Goal: Task Accomplishment & Management: Use online tool/utility

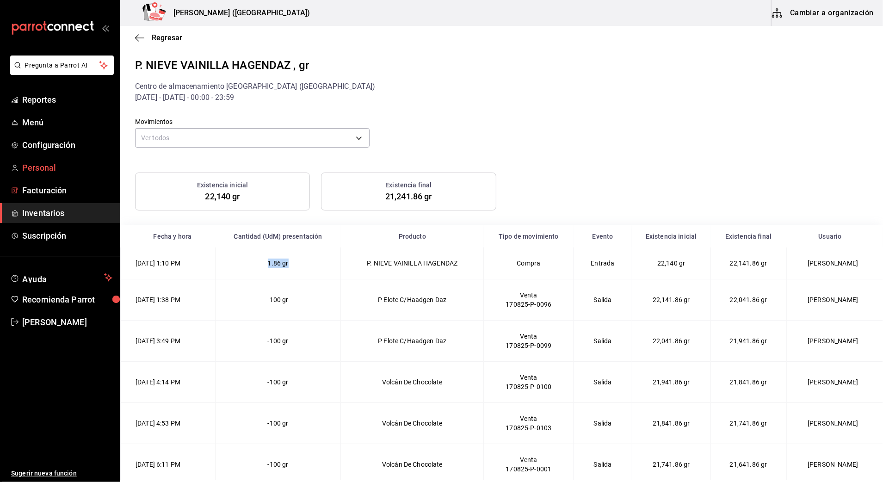
scroll to position [174, 0]
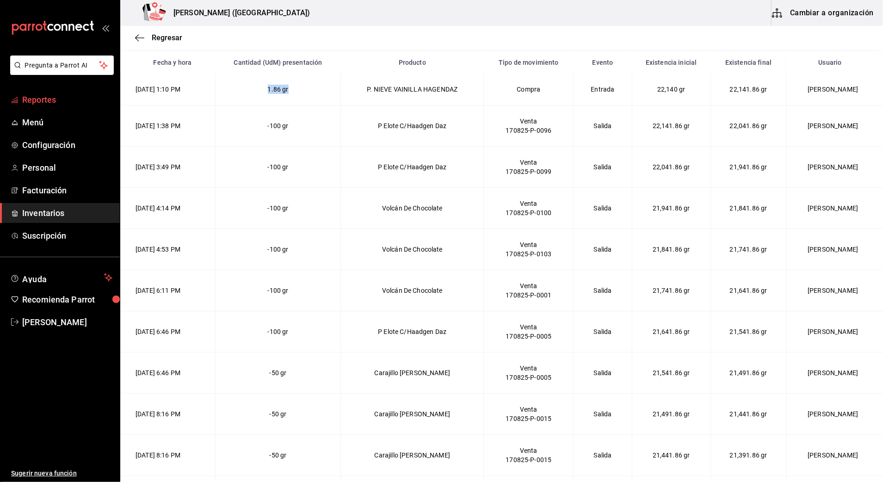
click at [49, 100] on span "Reportes" at bounding box center [67, 99] width 90 height 12
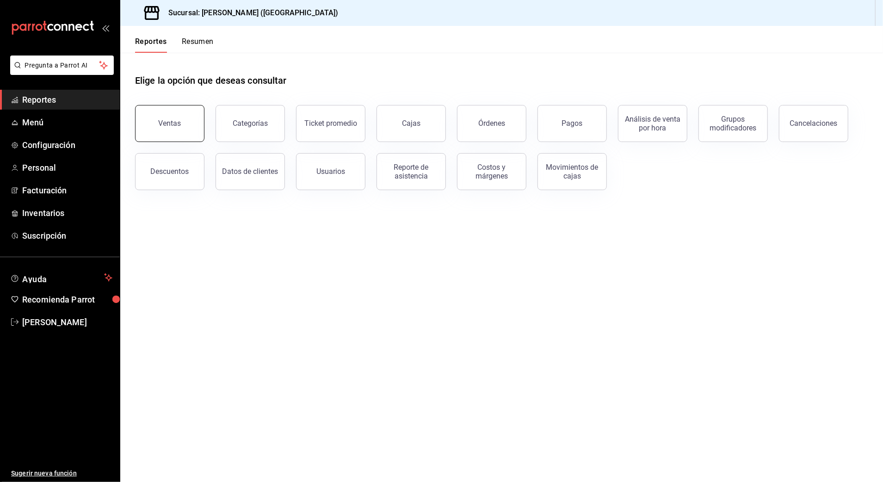
click at [187, 130] on button "Ventas" at bounding box center [169, 123] width 69 height 37
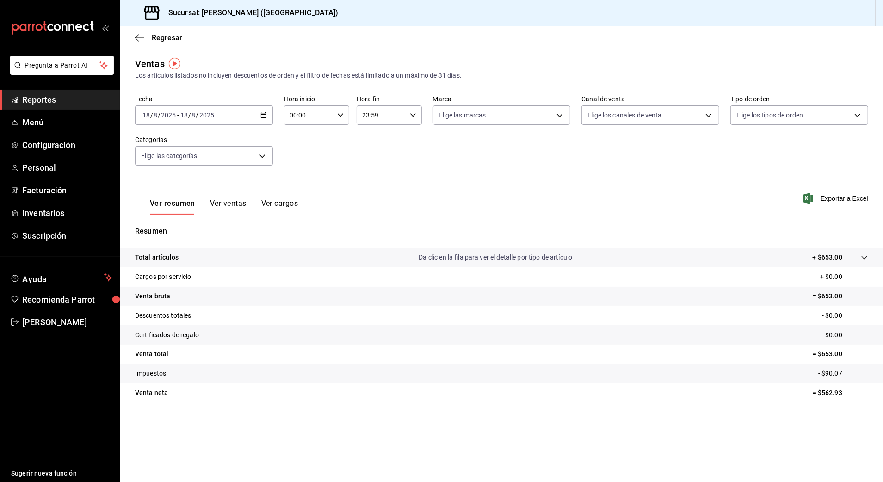
click at [191, 113] on input "8" at bounding box center [193, 114] width 5 height 7
click at [177, 226] on span "Rango de fechas" at bounding box center [179, 226] width 72 height 10
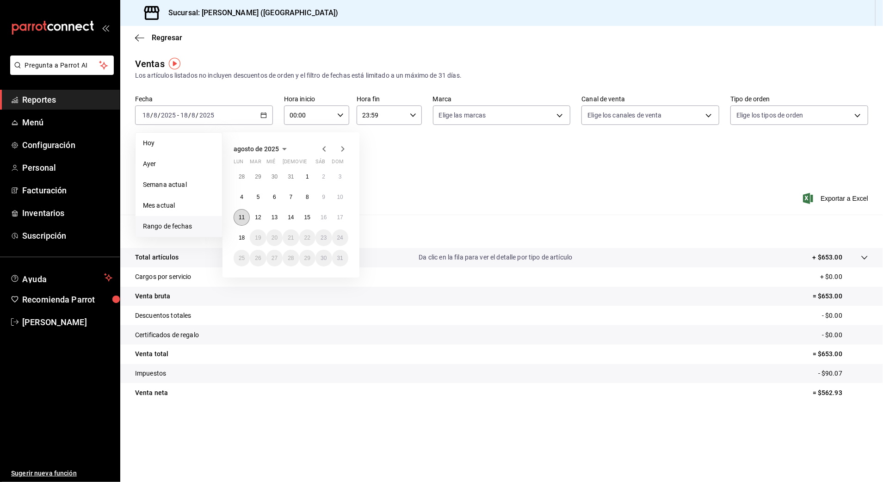
click at [235, 217] on button "11" at bounding box center [241, 217] width 16 height 17
click at [239, 233] on button "18" at bounding box center [241, 237] width 16 height 17
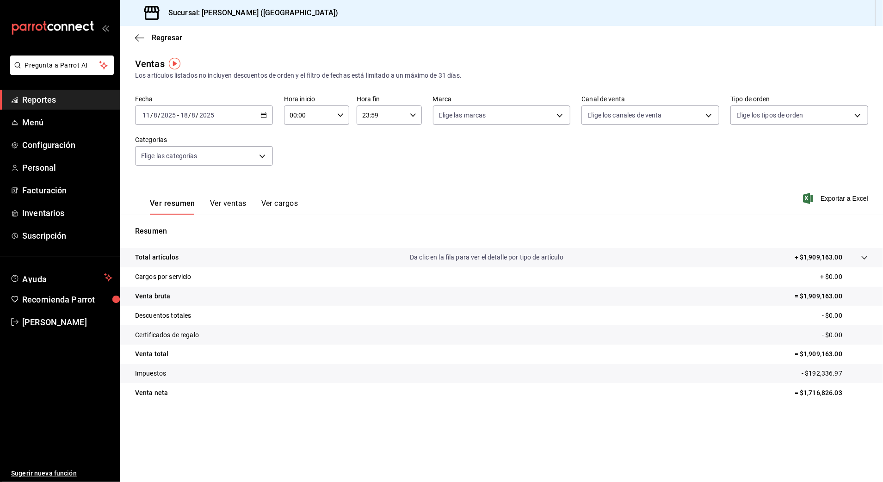
click at [288, 110] on input "00:00" at bounding box center [308, 115] width 49 height 18
click at [288, 110] on div at bounding box center [441, 241] width 883 height 482
click at [300, 106] on input "00:00" at bounding box center [308, 115] width 49 height 18
click at [302, 172] on span "10" at bounding box center [300, 175] width 18 height 7
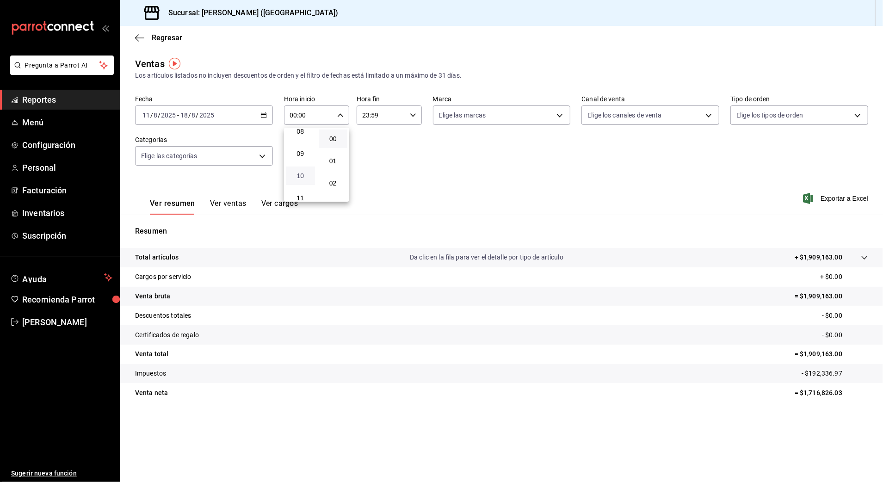
type input "10:00"
click at [367, 109] on div at bounding box center [441, 241] width 883 height 482
click at [367, 117] on input "23:59" at bounding box center [380, 115] width 49 height 18
drag, startPoint x: 376, startPoint y: 180, endPoint x: 394, endPoint y: 180, distance: 18.5
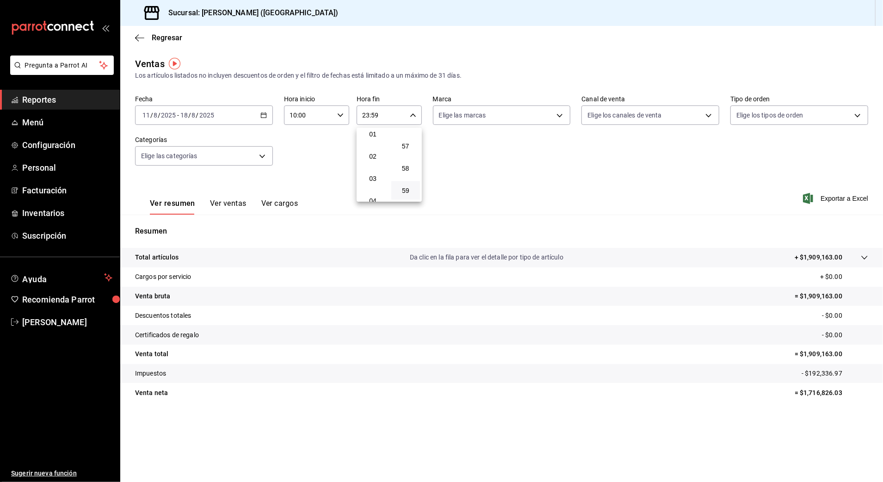
click at [376, 180] on span "03" at bounding box center [373, 178] width 18 height 7
type input "03:59"
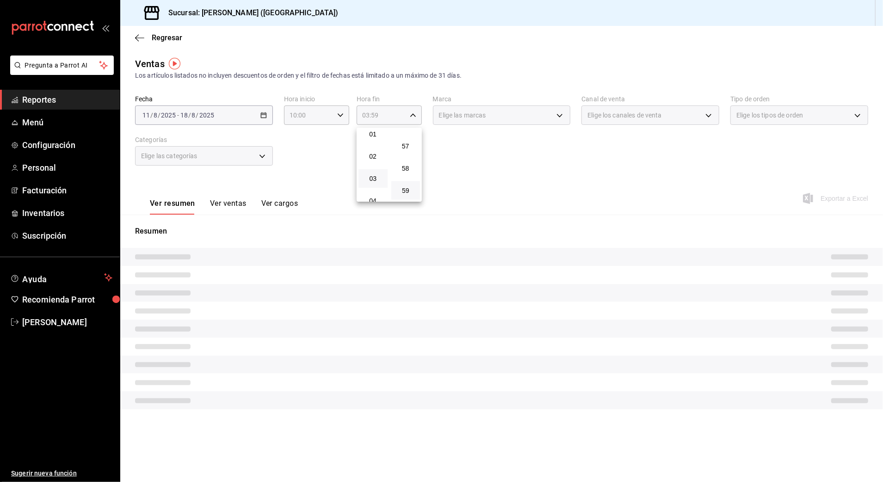
click at [514, 176] on div at bounding box center [441, 241] width 883 height 482
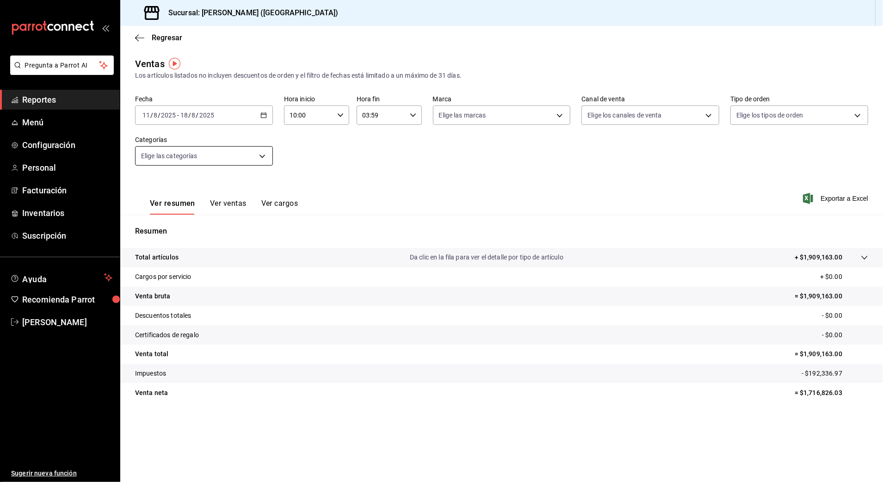
click at [209, 156] on body "Pregunta a Parrot AI Reportes Menú Configuración Personal Facturación Inventari…" at bounding box center [441, 241] width 883 height 482
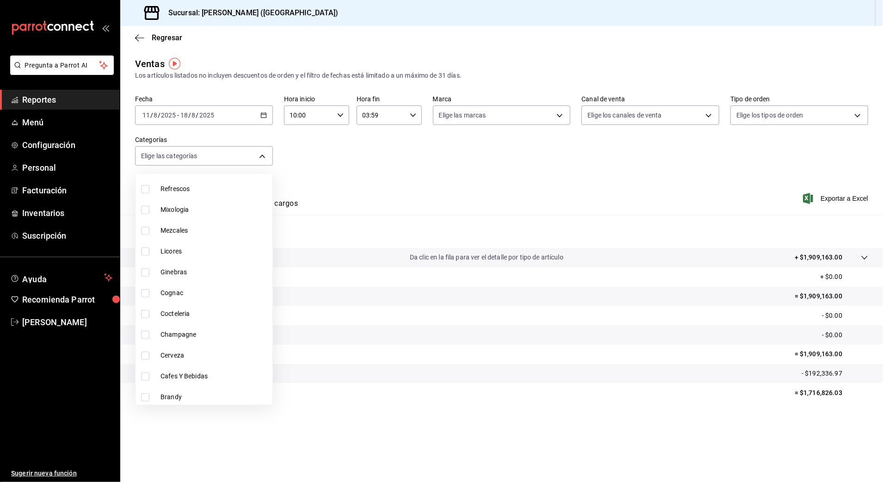
scroll to position [383, 0]
click at [185, 208] on span "Mixologia" at bounding box center [214, 207] width 108 height 10
type input "cbf77455-f044-4e88-b751-0d0c8555baeb"
checkbox input "true"
click at [655, 185] on div at bounding box center [441, 241] width 883 height 482
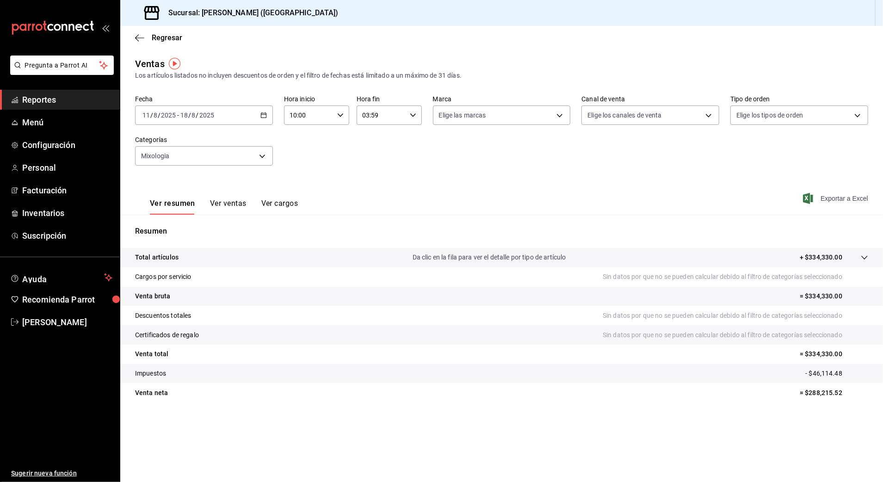
click at [837, 200] on span "Exportar a Excel" at bounding box center [835, 198] width 63 height 11
